Goal: Find specific page/section

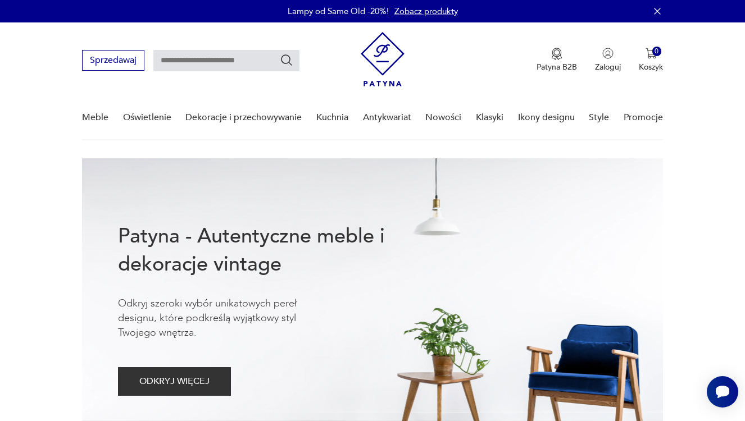
click at [412, 11] on link "Zobacz produkty" at bounding box center [425, 11] width 63 height 11
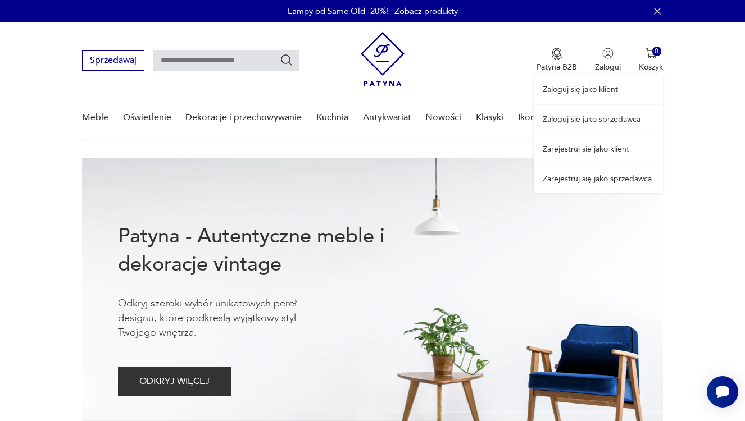
click at [594, 108] on link "Zaloguj się jako sprzedawca" at bounding box center [598, 119] width 129 height 29
drag, startPoint x: 600, startPoint y: 115, endPoint x: 600, endPoint y: 89, distance: 25.3
click at [600, 115] on link "Zaloguj się jako sprzedawca" at bounding box center [598, 119] width 129 height 29
click at [591, 120] on link "Zaloguj się jako sprzedawca" at bounding box center [598, 119] width 129 height 29
click at [587, 112] on link "Zaloguj się jako sprzedawca" at bounding box center [598, 119] width 129 height 29
